Goal: Navigation & Orientation: Find specific page/section

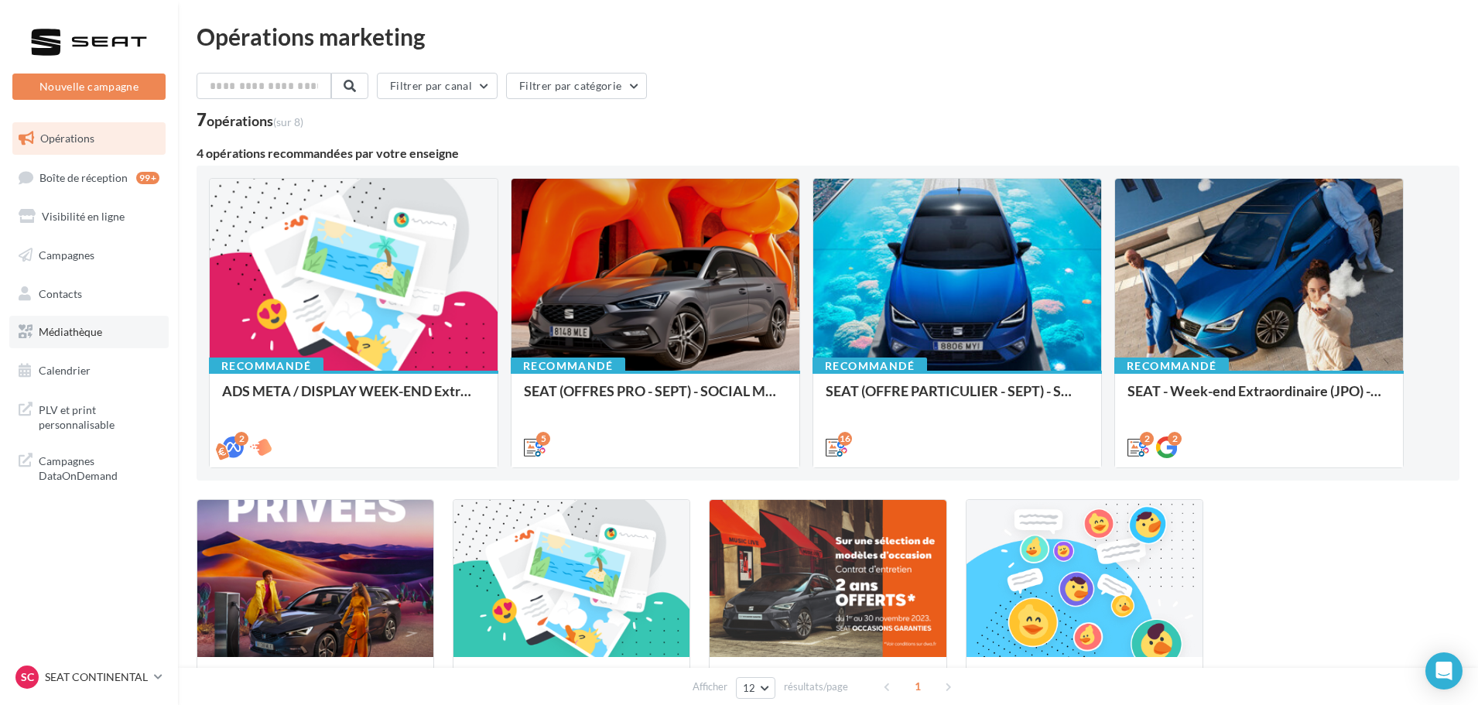
click at [93, 340] on link "Médiathèque" at bounding box center [88, 332] width 159 height 33
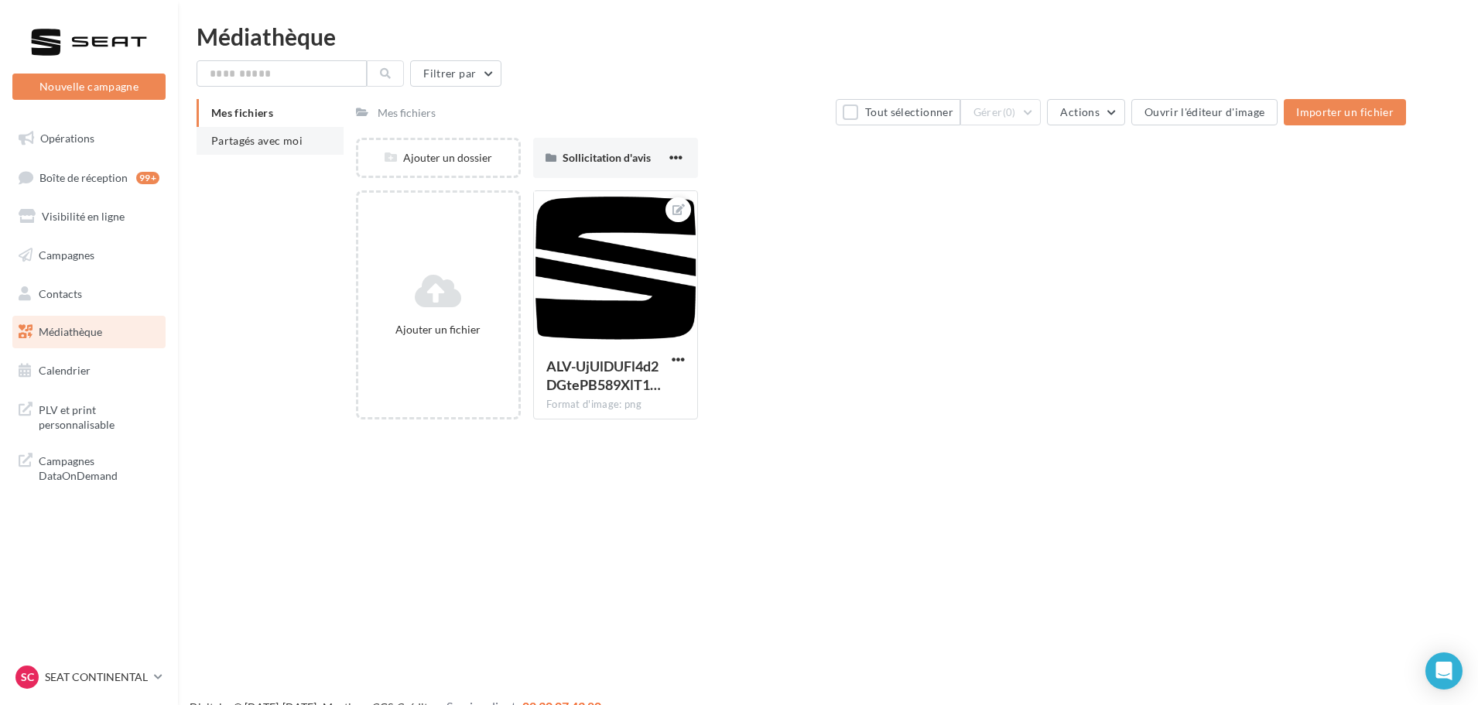
click at [260, 142] on span "Partagés avec moi" at bounding box center [256, 140] width 91 height 13
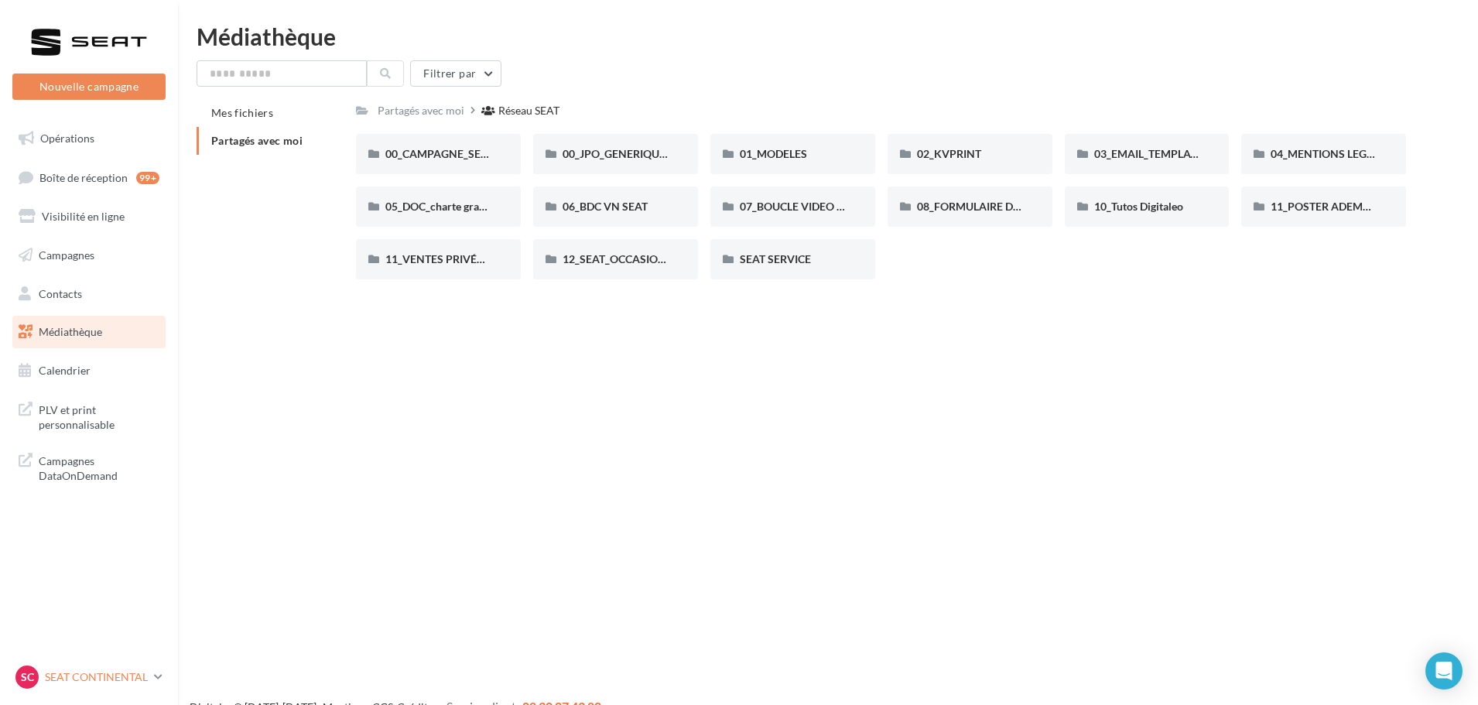
click at [135, 687] on div "SC SEAT CONTINENTAL SEAT-[GEOGRAPHIC_DATA]" at bounding box center [81, 677] width 132 height 23
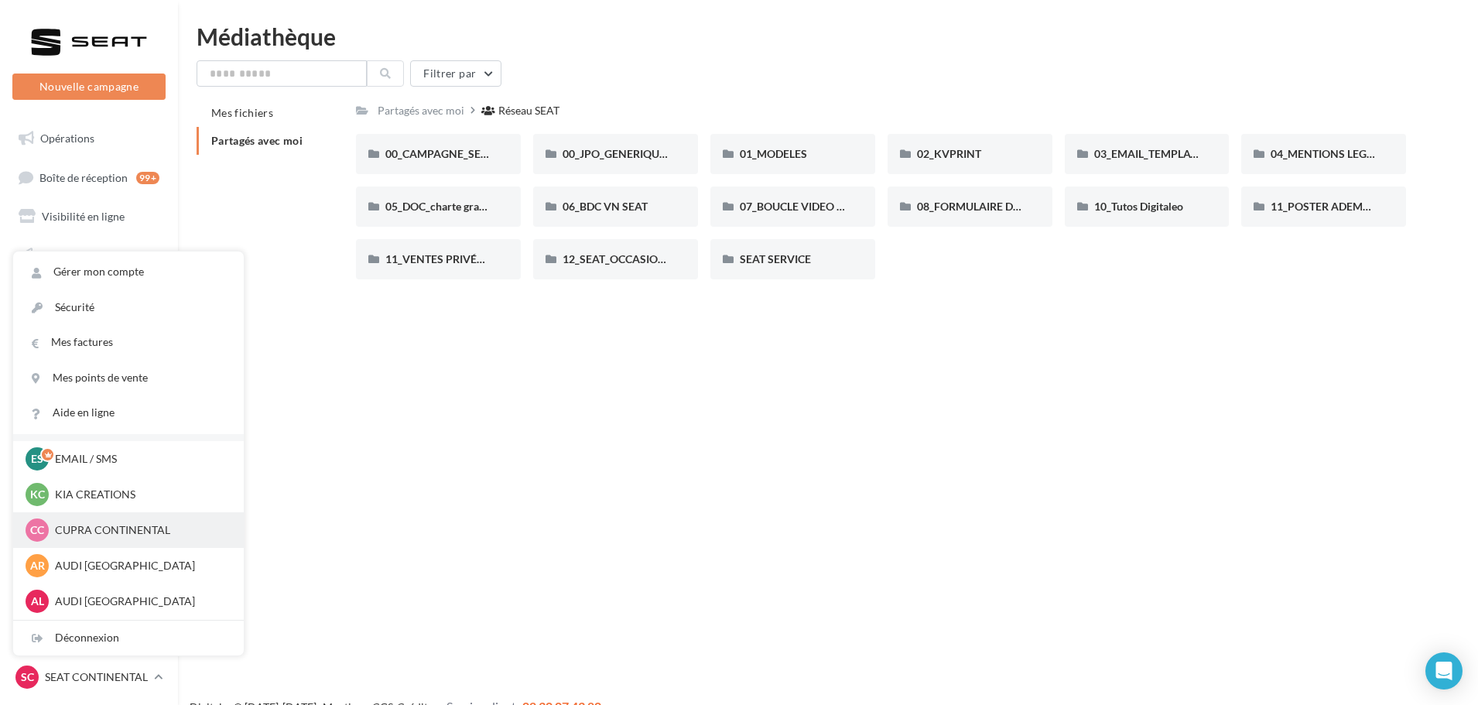
scroll to position [71, 0]
click at [136, 504] on div "CC CUPRA CONTINENTAL cupra_rouen" at bounding box center [129, 495] width 206 height 23
